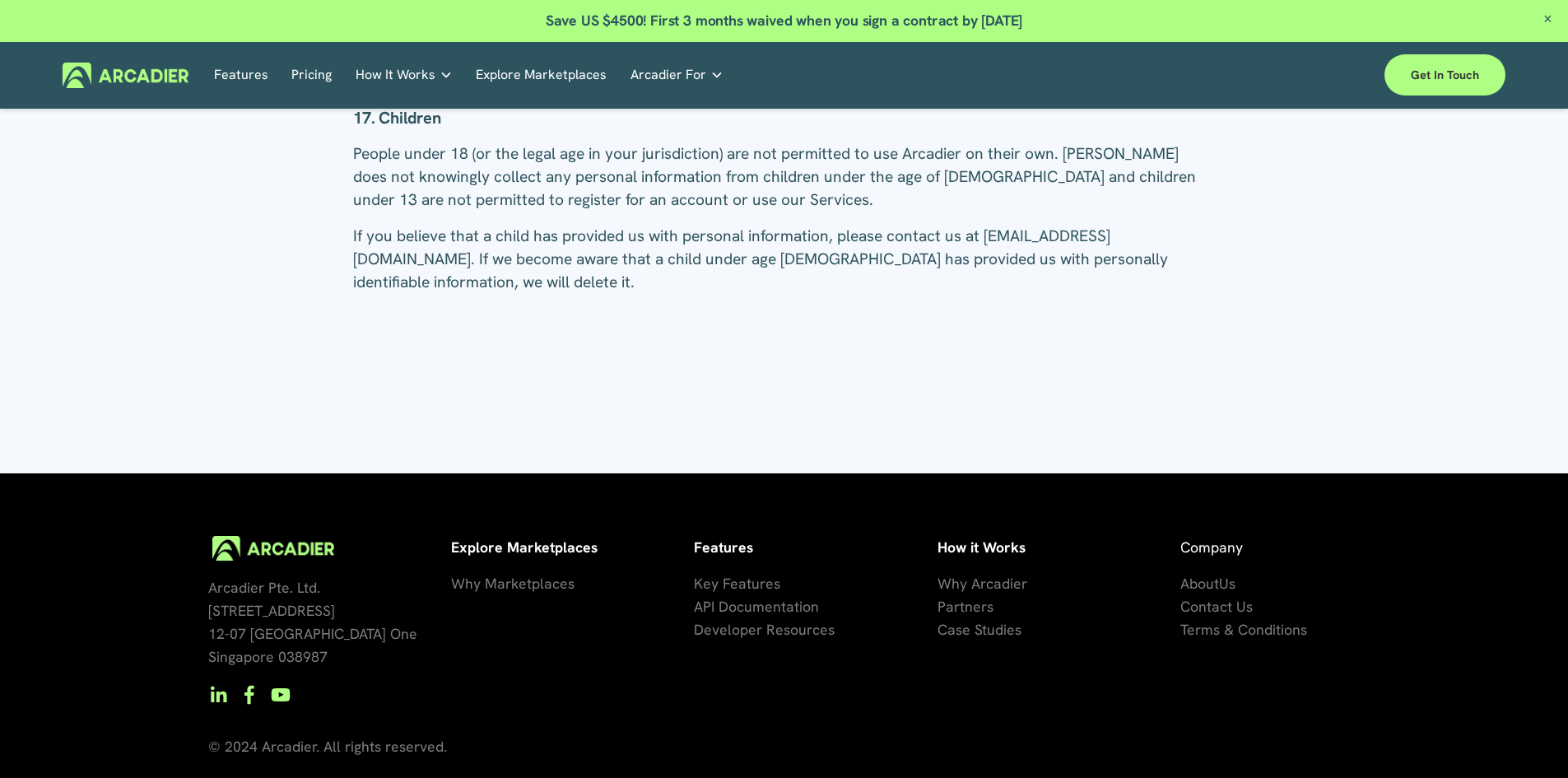
scroll to position [7741, 0]
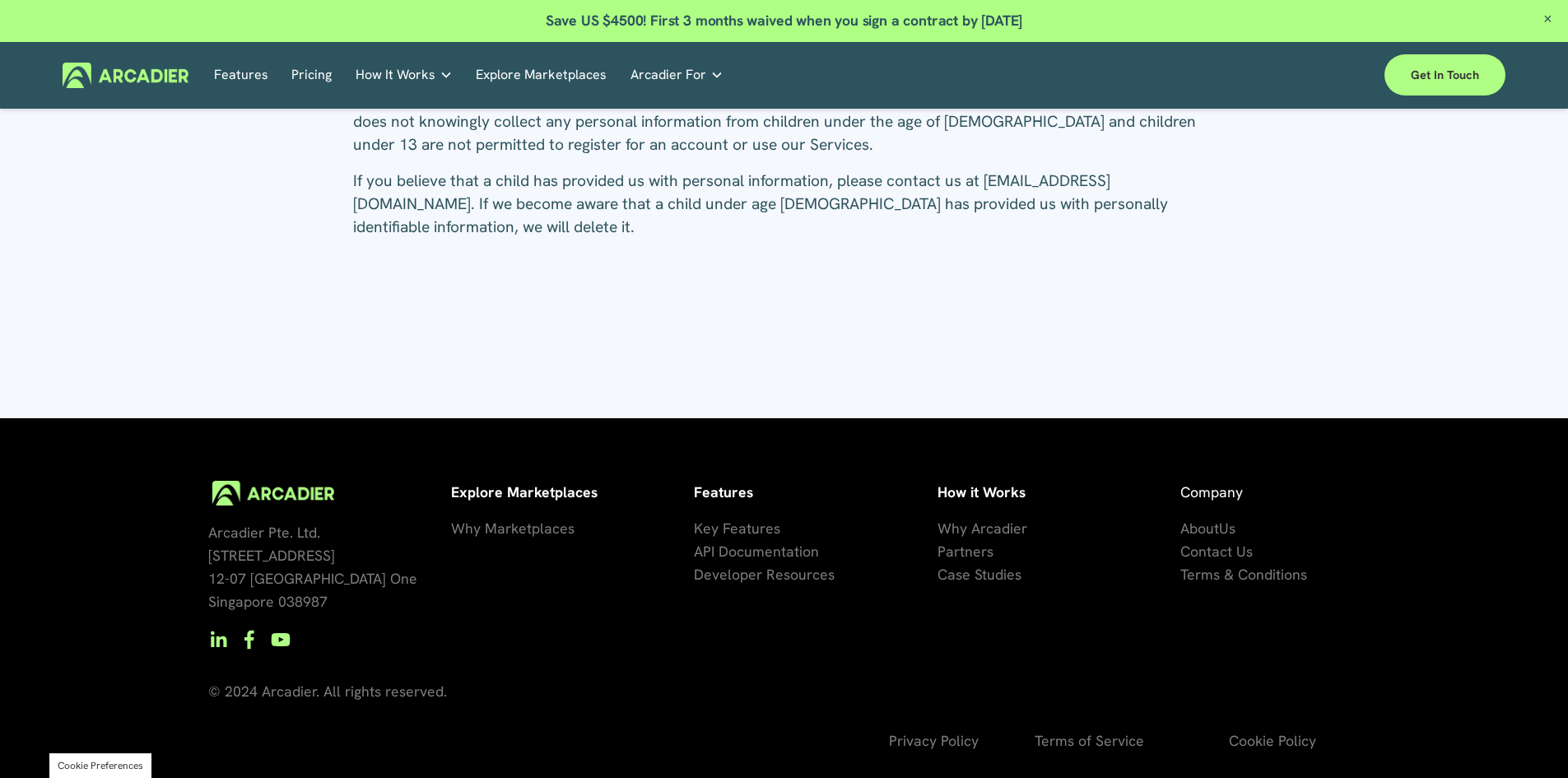
click at [1113, 742] on span "Terms of Service" at bounding box center [1089, 741] width 109 height 19
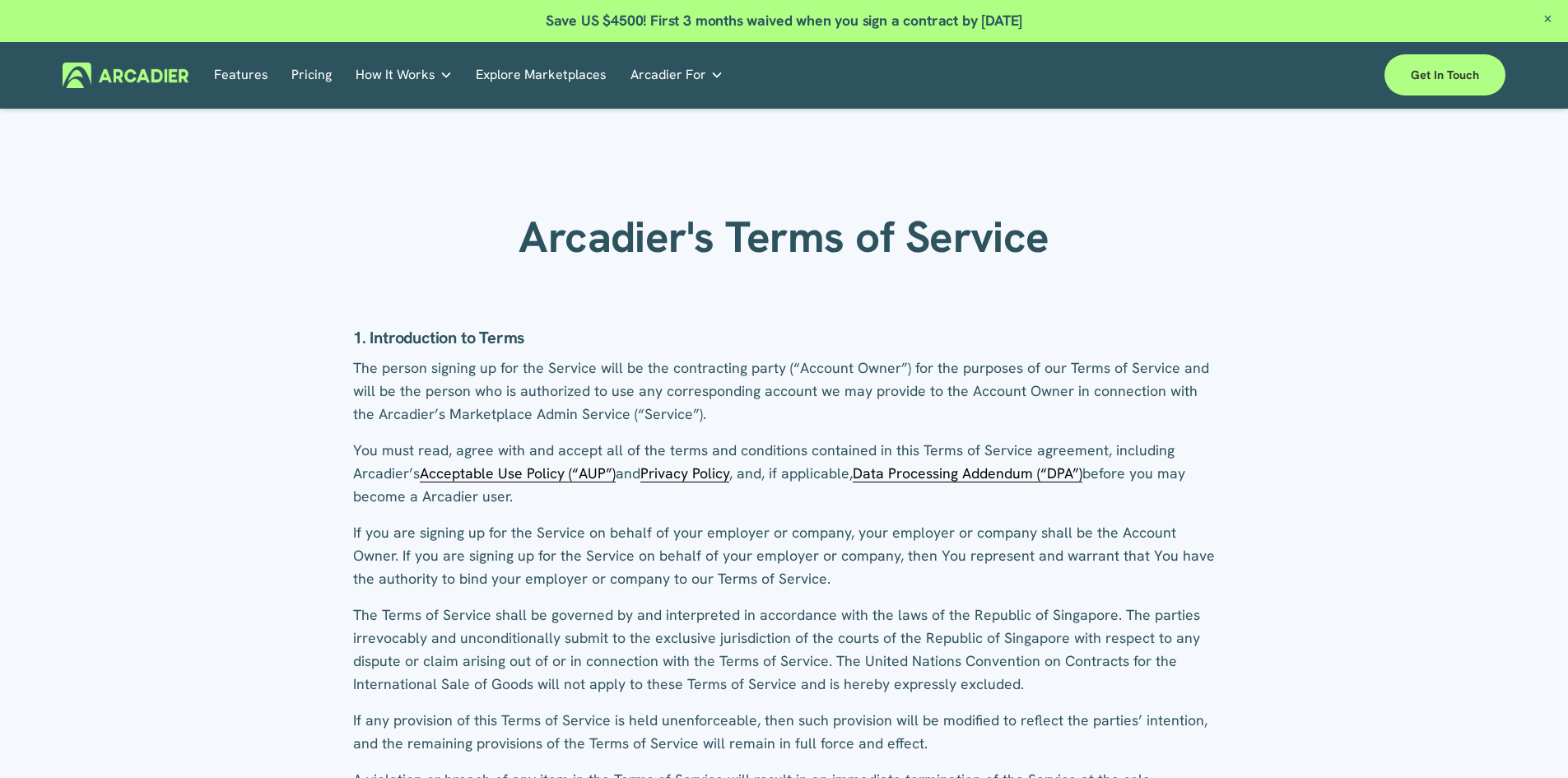
click at [821, 536] on p "If you are signing up for the Service on behalf of your employer or company, yo…" at bounding box center [784, 556] width 861 height 69
click at [687, 471] on span "Privacy Policy" at bounding box center [684, 473] width 89 height 19
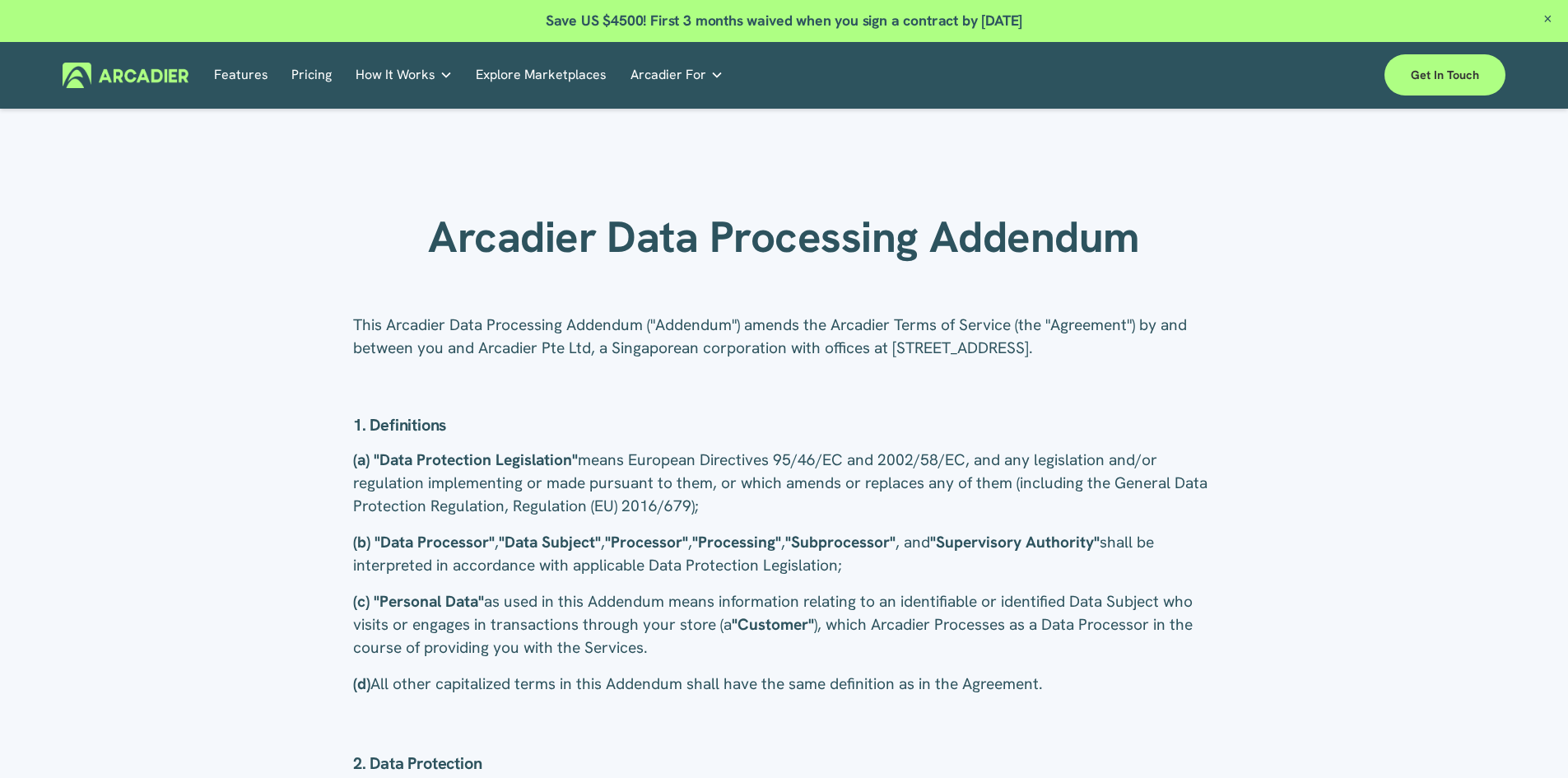
click at [700, 389] on div "This Arcadier Data Processing Addendum ("Addendum") amends the Arcadier Terms o…" at bounding box center [784, 360] width 861 height 92
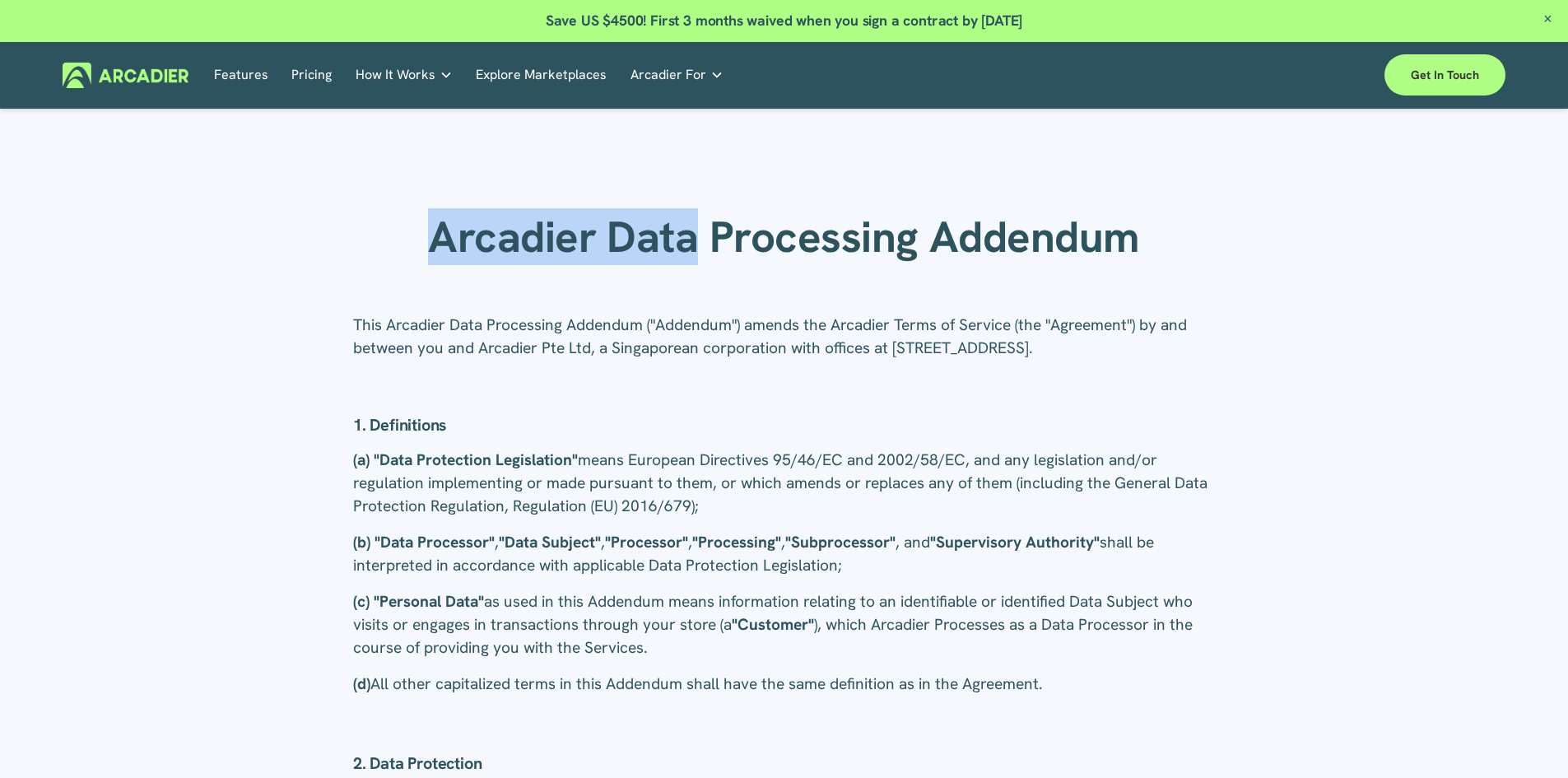
drag, startPoint x: 438, startPoint y: 235, endPoint x: 696, endPoint y: 249, distance: 258.4
click at [696, 249] on strong "Arcadier Data Processing Addendum" at bounding box center [784, 237] width 712 height 57
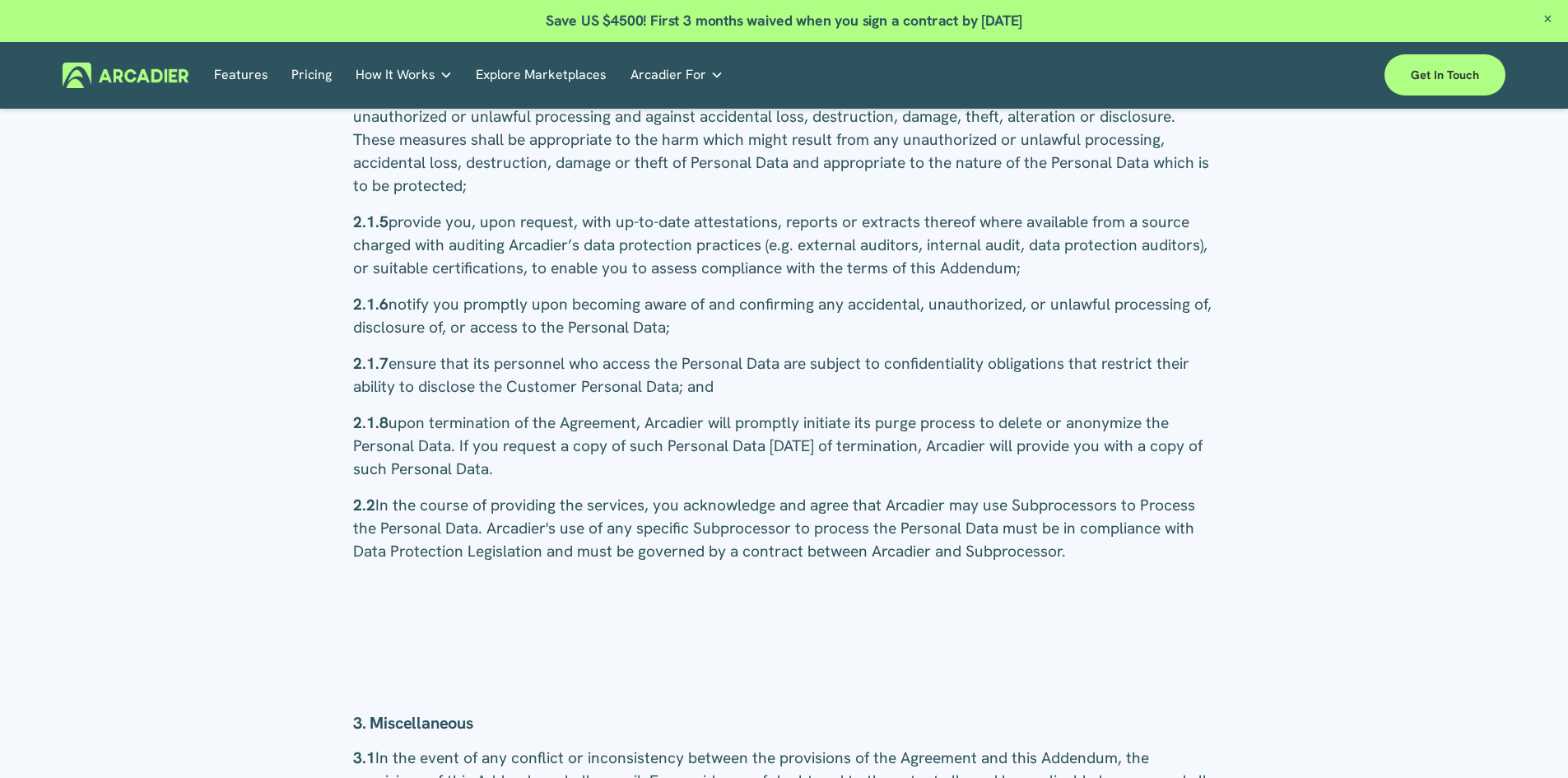
scroll to position [1818, 0]
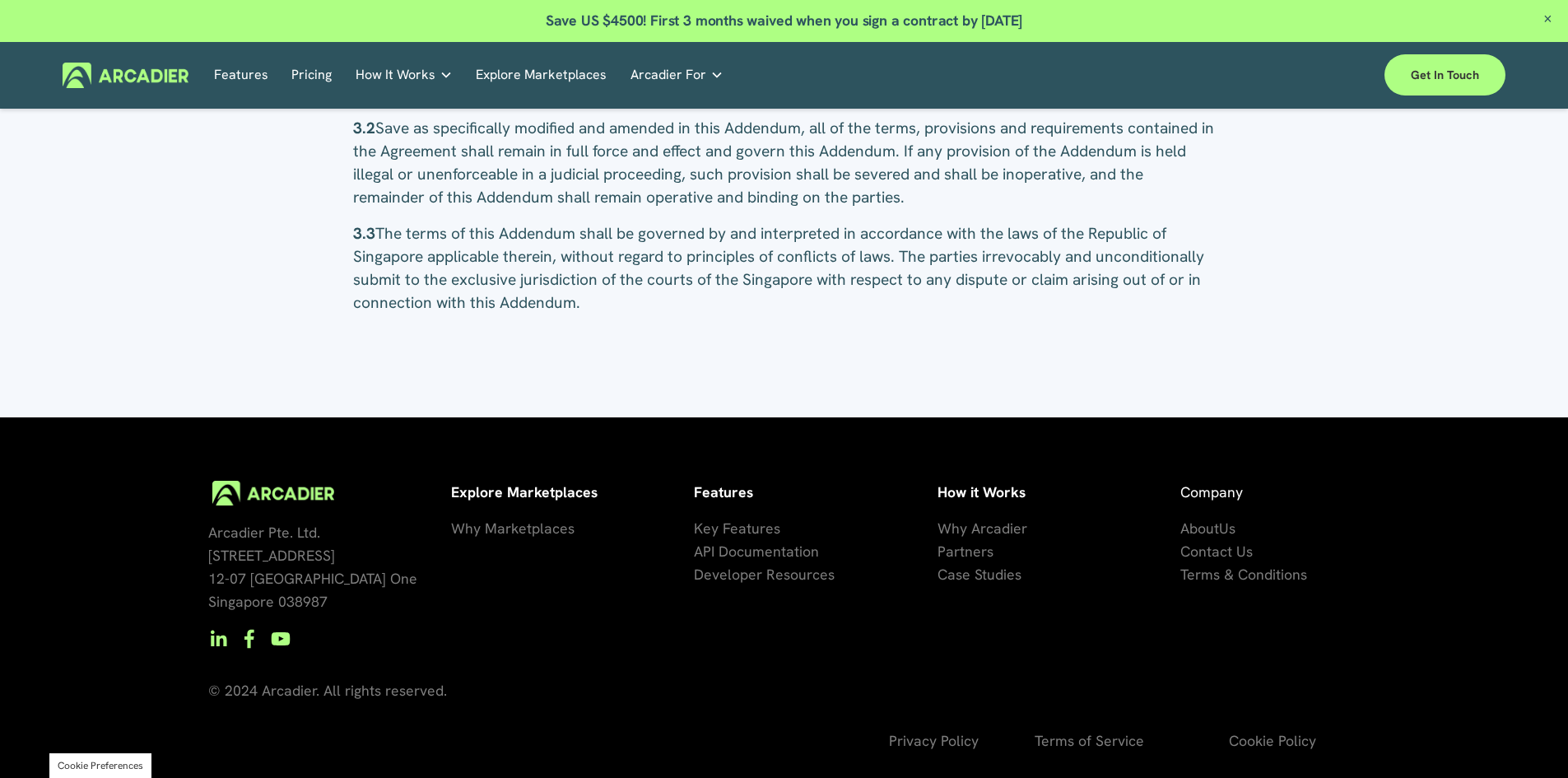
click at [625, 301] on p "3.3 The terms of this Addendum shall be governed by and interpreted in accordan…" at bounding box center [784, 269] width 861 height 92
copy div "Arcadier Data Processing Addendum This Arcadier Data Processing Addendum ("Adde…"
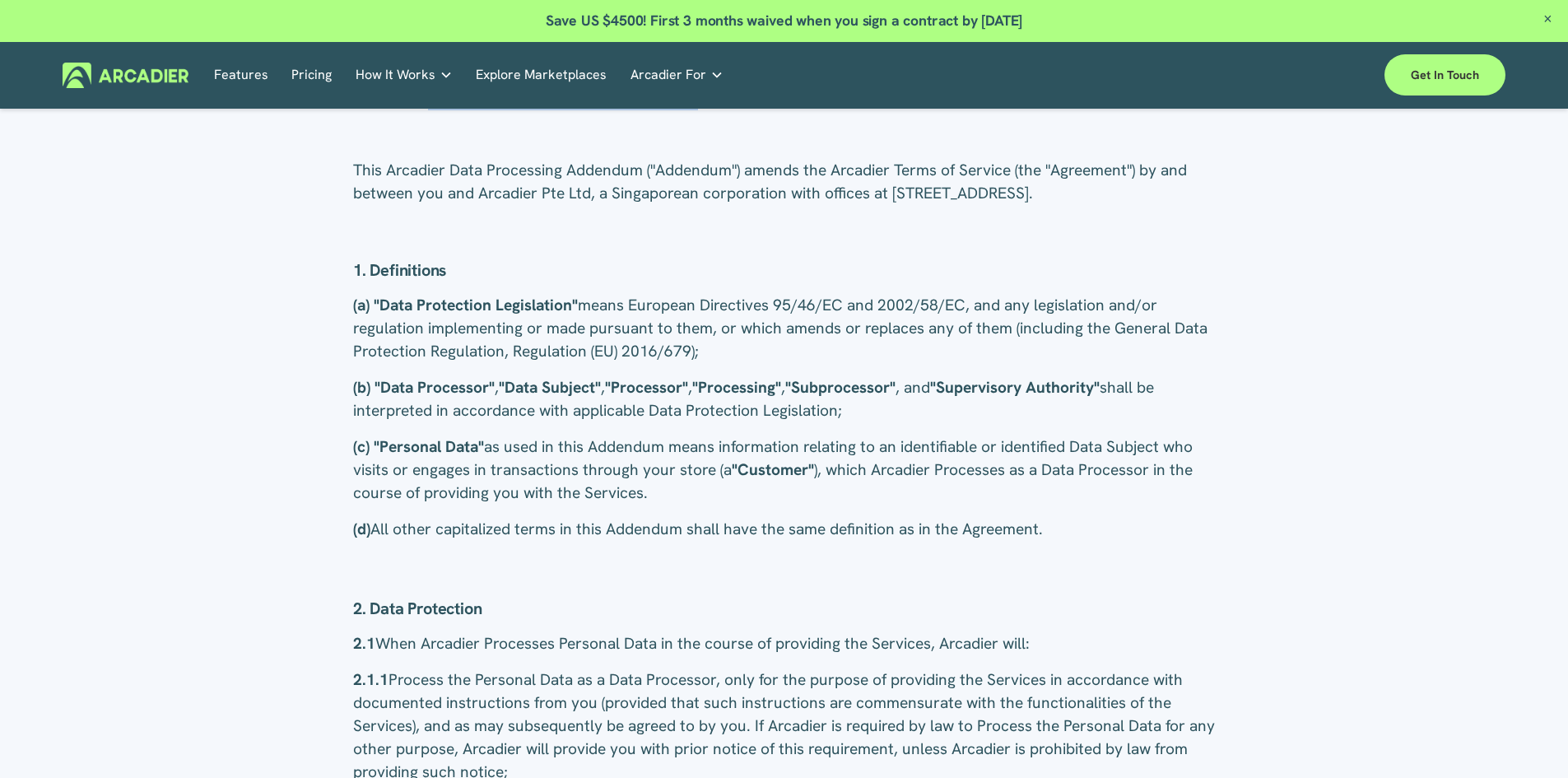
scroll to position [0, 0]
